Goal: Obtain resource: Download file/media

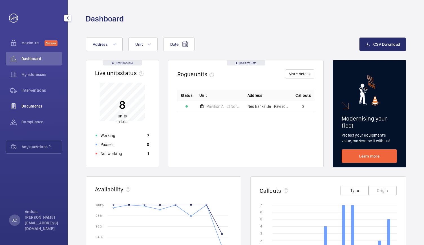
click at [23, 106] on span "Documents" at bounding box center [41, 106] width 41 height 6
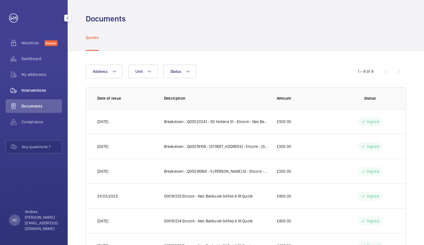
click at [38, 90] on span "Interventions" at bounding box center [41, 90] width 41 height 6
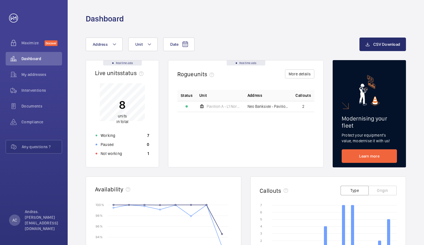
click at [143, 26] on div "Date Address Unit CSV Download Real time data Live units status﻿ 8 units in tot…" at bounding box center [246, 218] width 356 height 389
click at [24, 94] on div "Interventions" at bounding box center [34, 90] width 56 height 14
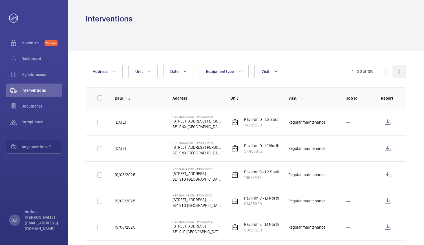
click at [400, 69] on wm-front-icon-button at bounding box center [399, 72] width 14 height 14
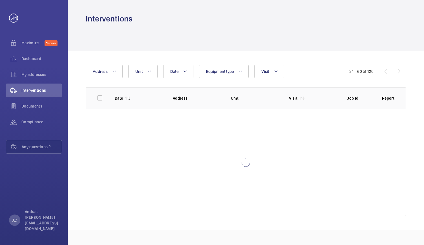
click at [400, 69] on div "31 – 60 of 120" at bounding box center [372, 71] width 68 height 7
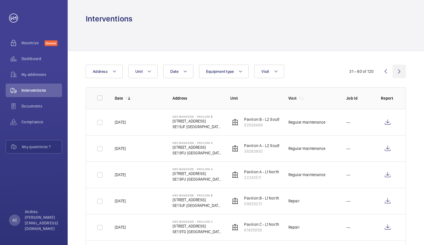
click at [400, 69] on wm-front-icon-button at bounding box center [399, 72] width 14 height 14
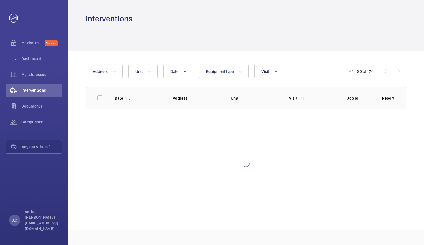
click at [400, 69] on div "61 – 90 of 120" at bounding box center [372, 71] width 68 height 7
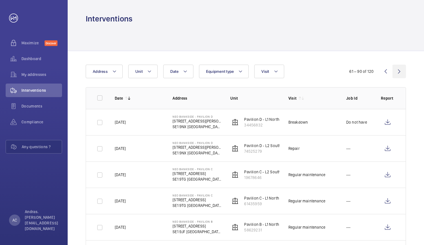
click at [400, 69] on wm-front-icon-button at bounding box center [399, 72] width 14 height 14
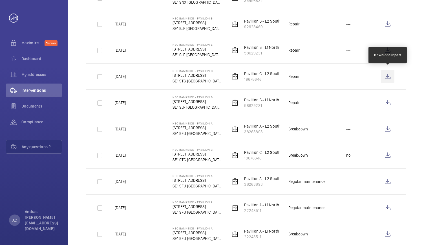
scroll to position [622, 0]
click at [388, 77] on wm-front-icon-button at bounding box center [388, 77] width 14 height 14
click at [28, 103] on span "Documents" at bounding box center [41, 106] width 41 height 6
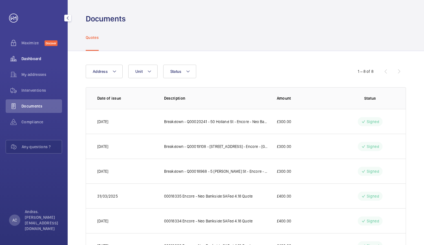
click at [32, 57] on span "Dashboard" at bounding box center [41, 59] width 41 height 6
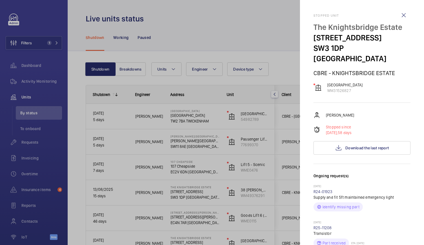
scroll to position [68, 0]
